Goal: Find specific page/section

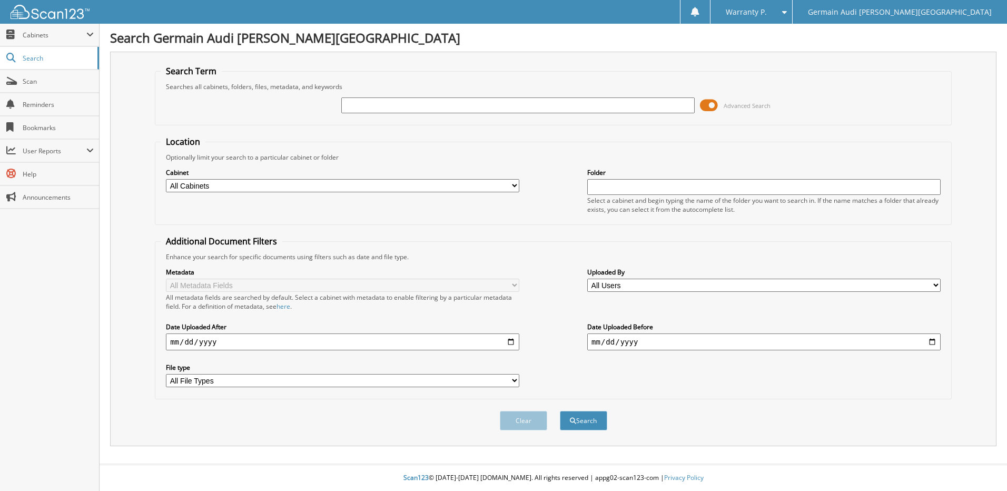
click at [365, 100] on input "text" at bounding box center [517, 105] width 353 height 16
type input "46881"
click at [560, 411] on button "Search" at bounding box center [583, 420] width 47 height 19
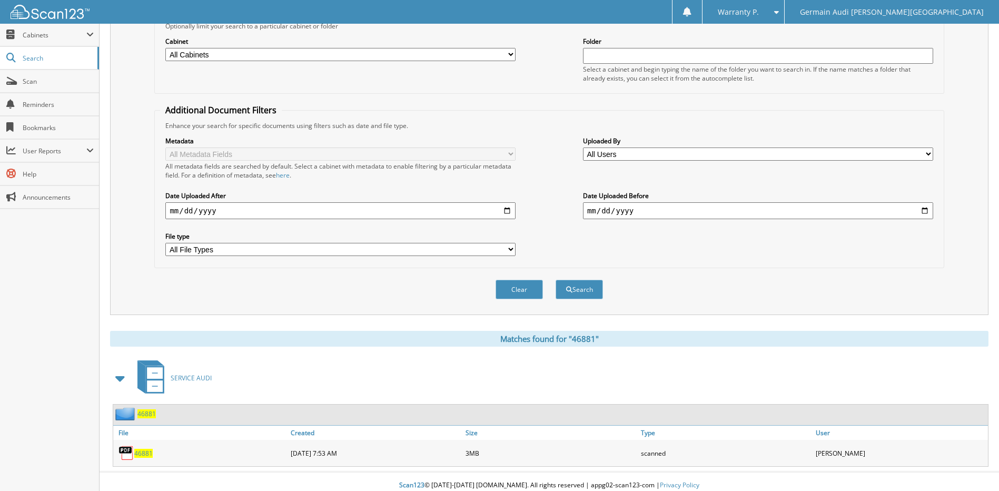
scroll to position [139, 0]
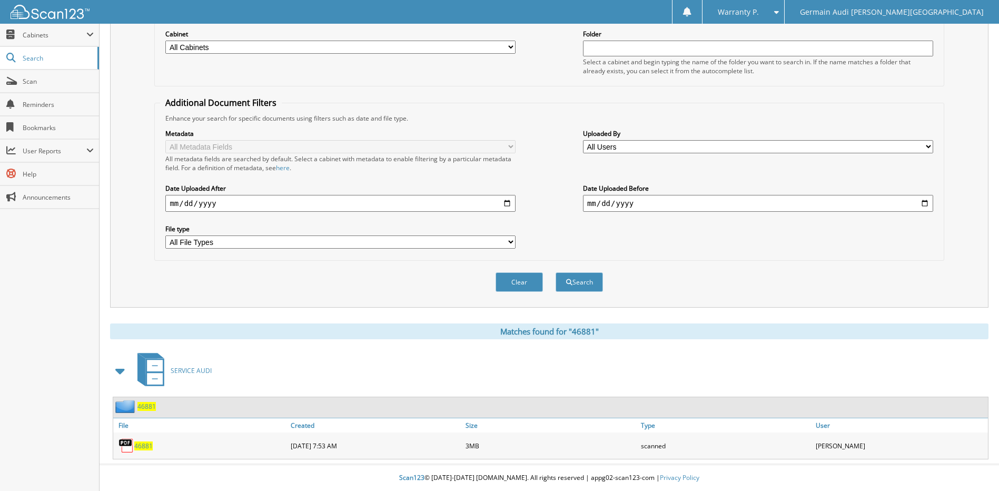
click at [146, 442] on span "46881" at bounding box center [143, 445] width 18 height 9
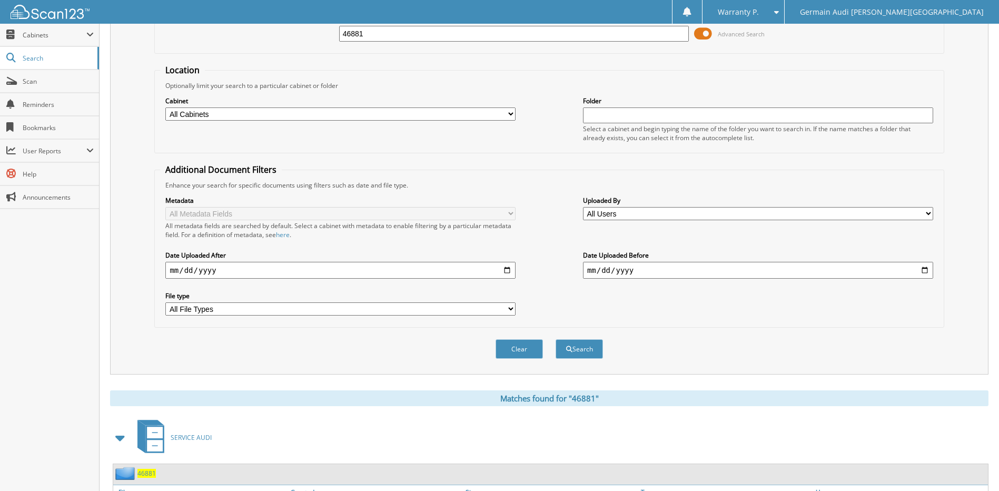
scroll to position [0, 0]
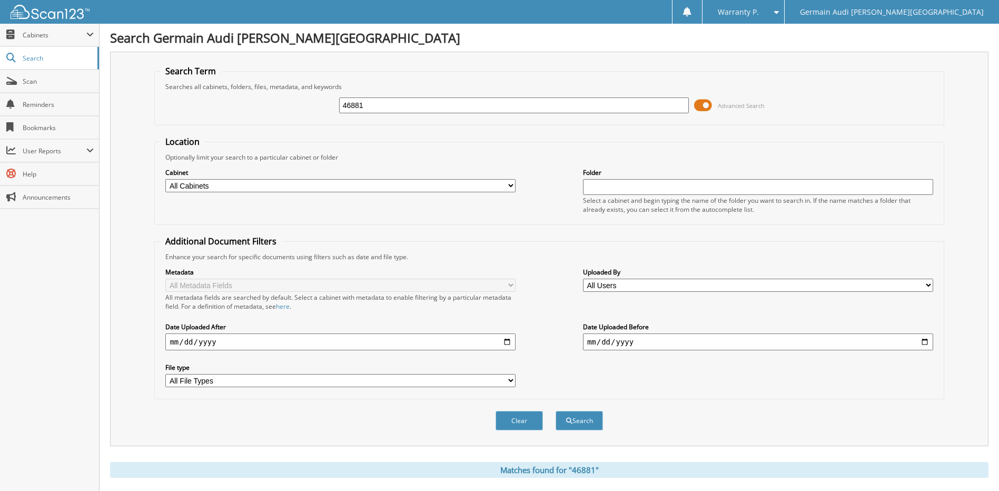
click at [371, 103] on input "46881" at bounding box center [514, 105] width 350 height 16
type input "46495"
click at [556, 411] on button "Search" at bounding box center [579, 420] width 47 height 19
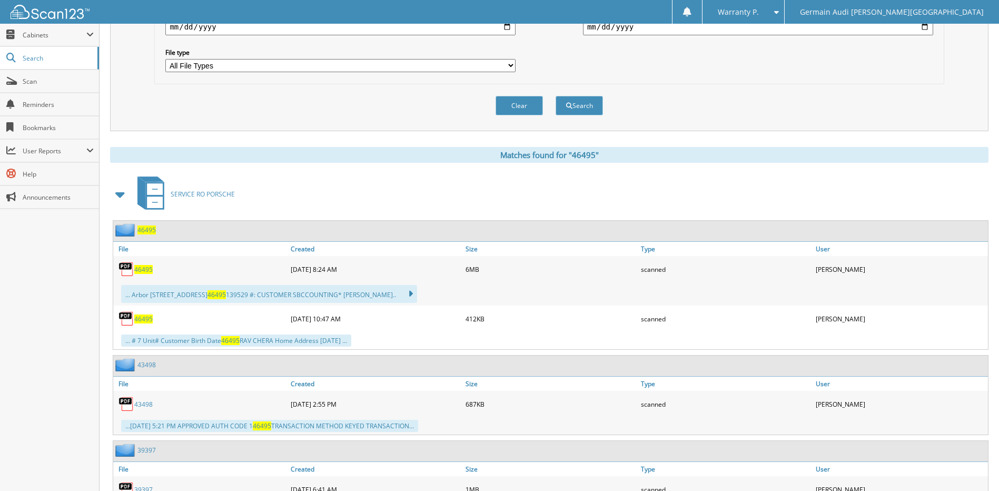
scroll to position [316, 0]
click at [138, 266] on span "46495" at bounding box center [143, 268] width 18 height 9
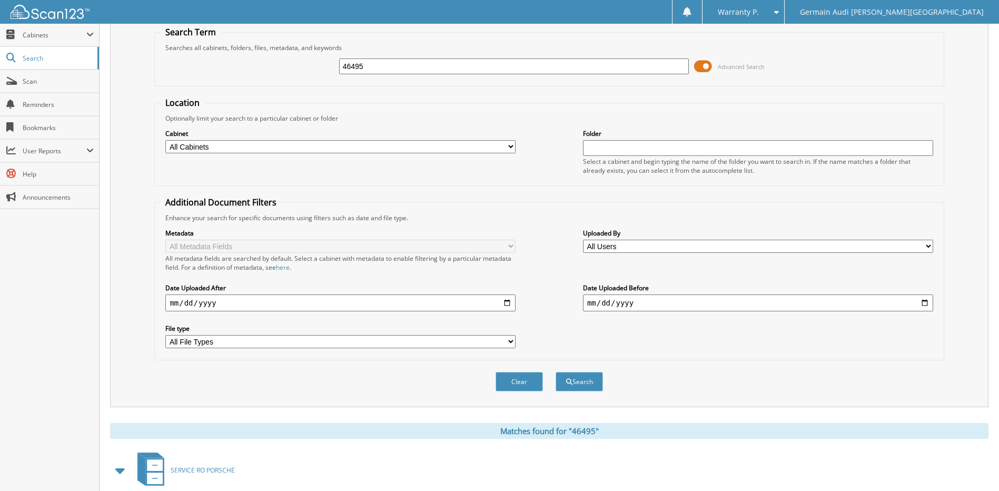
scroll to position [0, 0]
